Goal: Transaction & Acquisition: Purchase product/service

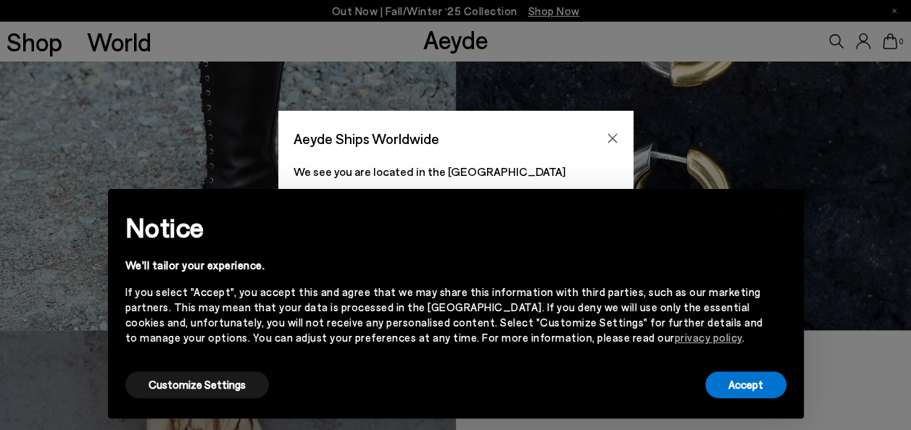
scroll to position [794, 0]
click at [213, 376] on button "Customize Settings" at bounding box center [196, 385] width 143 height 27
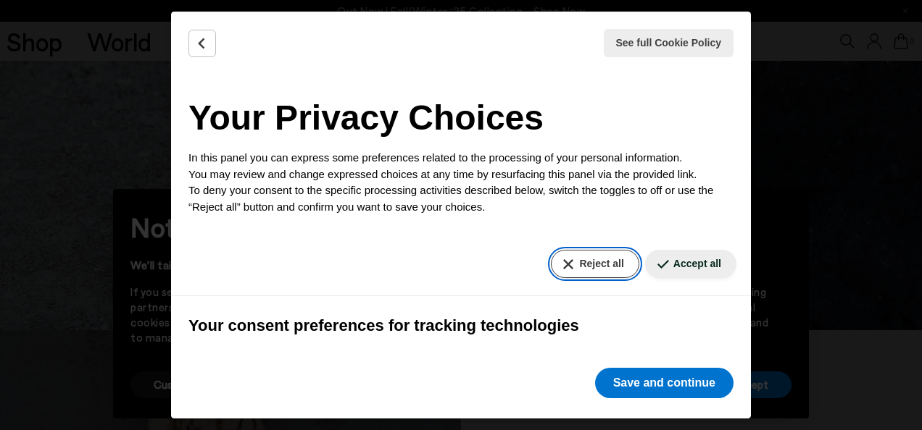
click at [580, 270] on button "Reject all" at bounding box center [595, 264] width 88 height 28
click at [564, 257] on button "Reject all" at bounding box center [595, 264] width 88 height 28
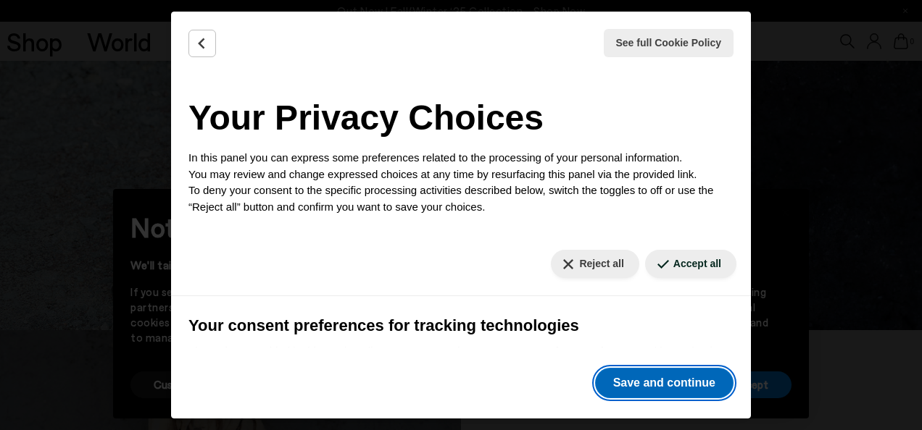
click at [671, 385] on button "Save and continue" at bounding box center [664, 383] width 138 height 30
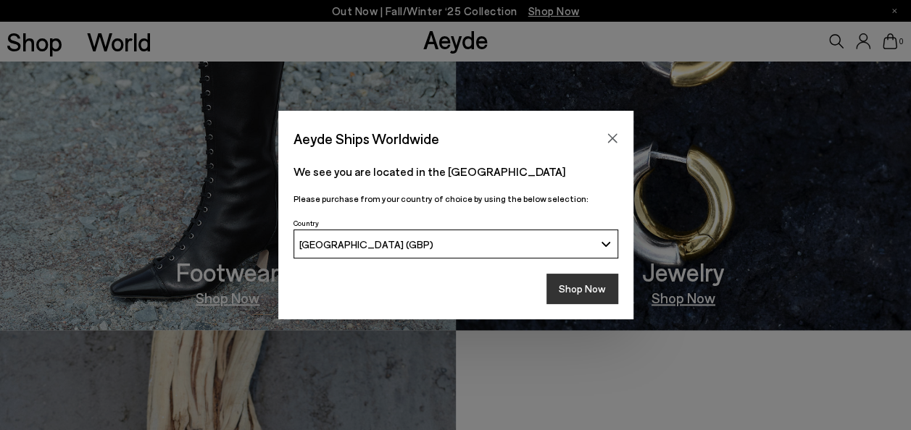
click at [588, 291] on button "Shop Now" at bounding box center [582, 289] width 72 height 30
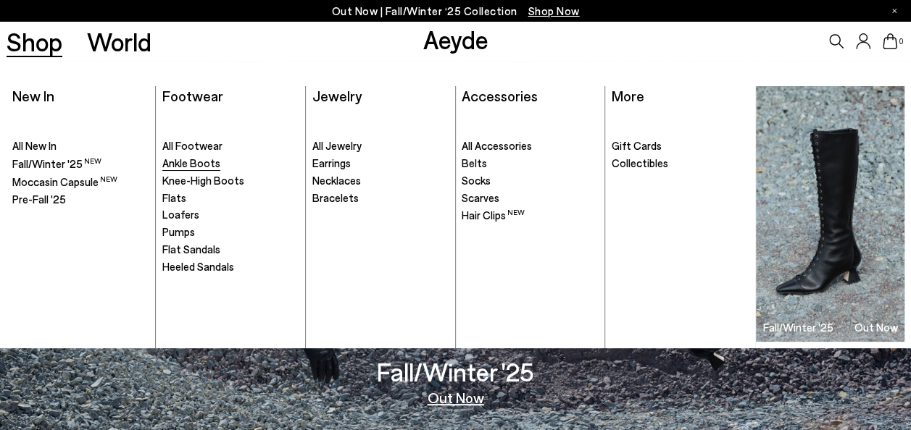
click at [199, 166] on span "Ankle Boots" at bounding box center [191, 163] width 58 height 13
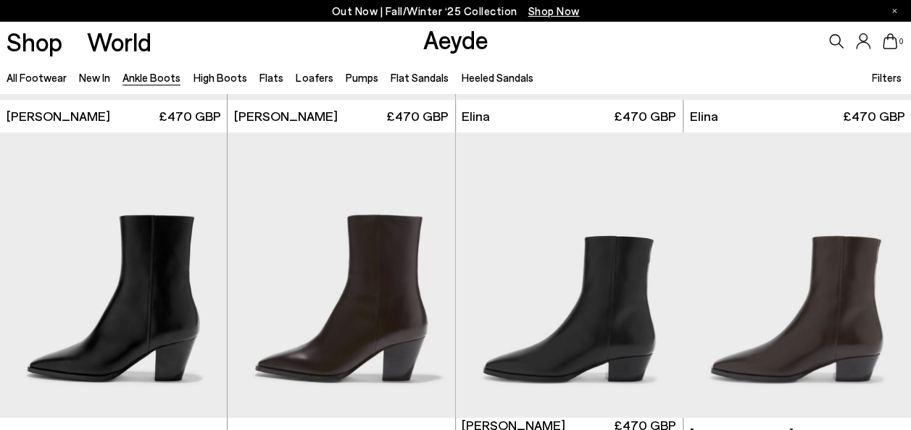
scroll to position [367, 0]
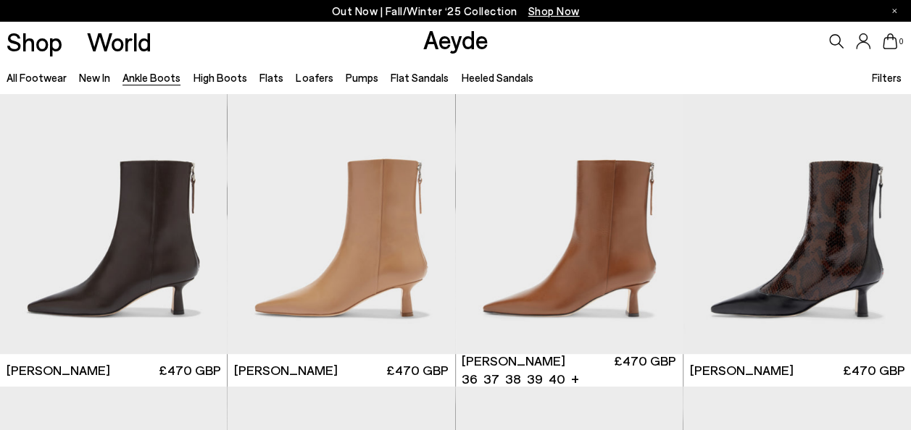
scroll to position [3071, 0]
